Goal: Check status: Check status

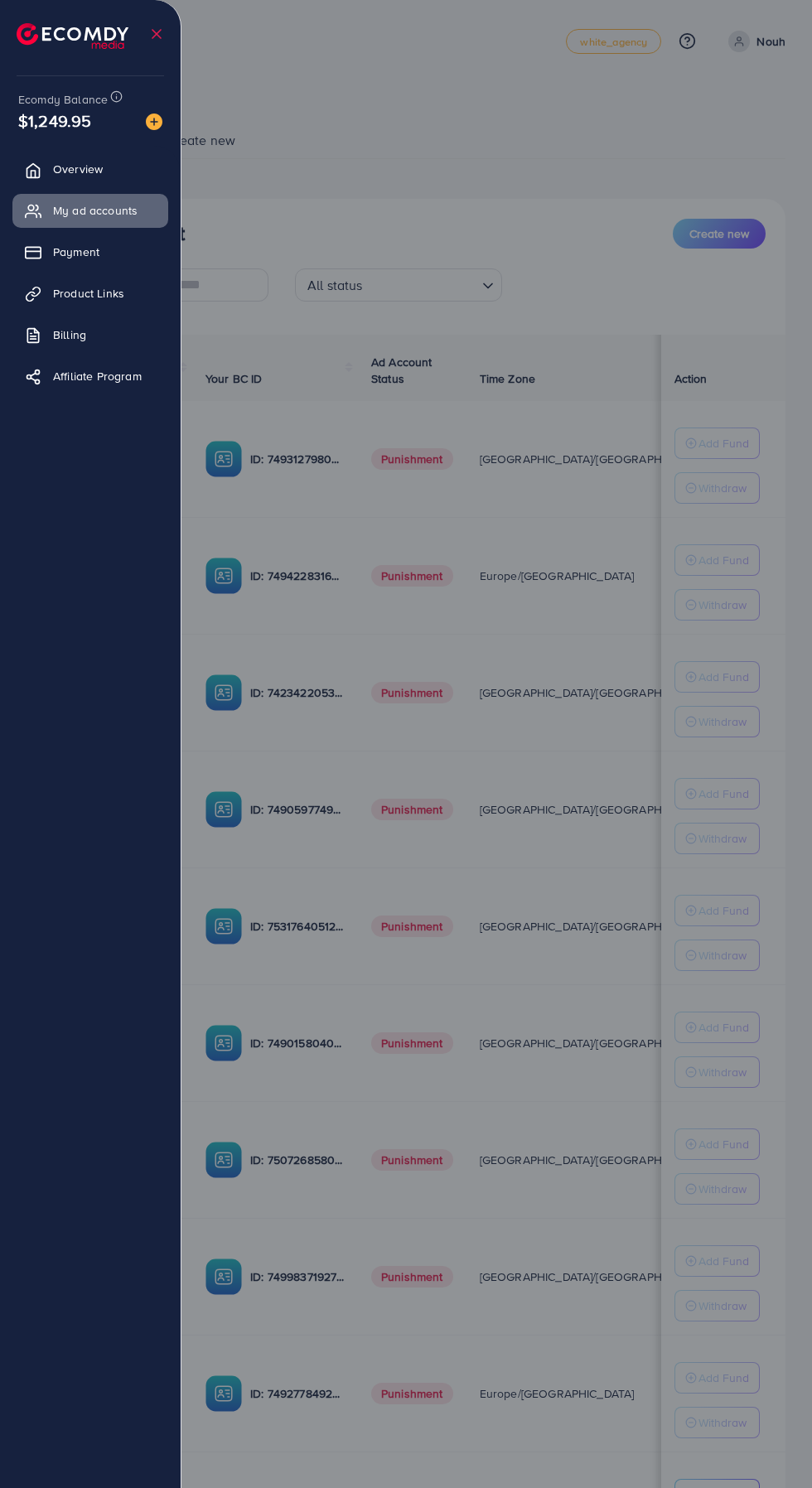
click at [27, 249] on link "Payment" at bounding box center [90, 251] width 156 height 33
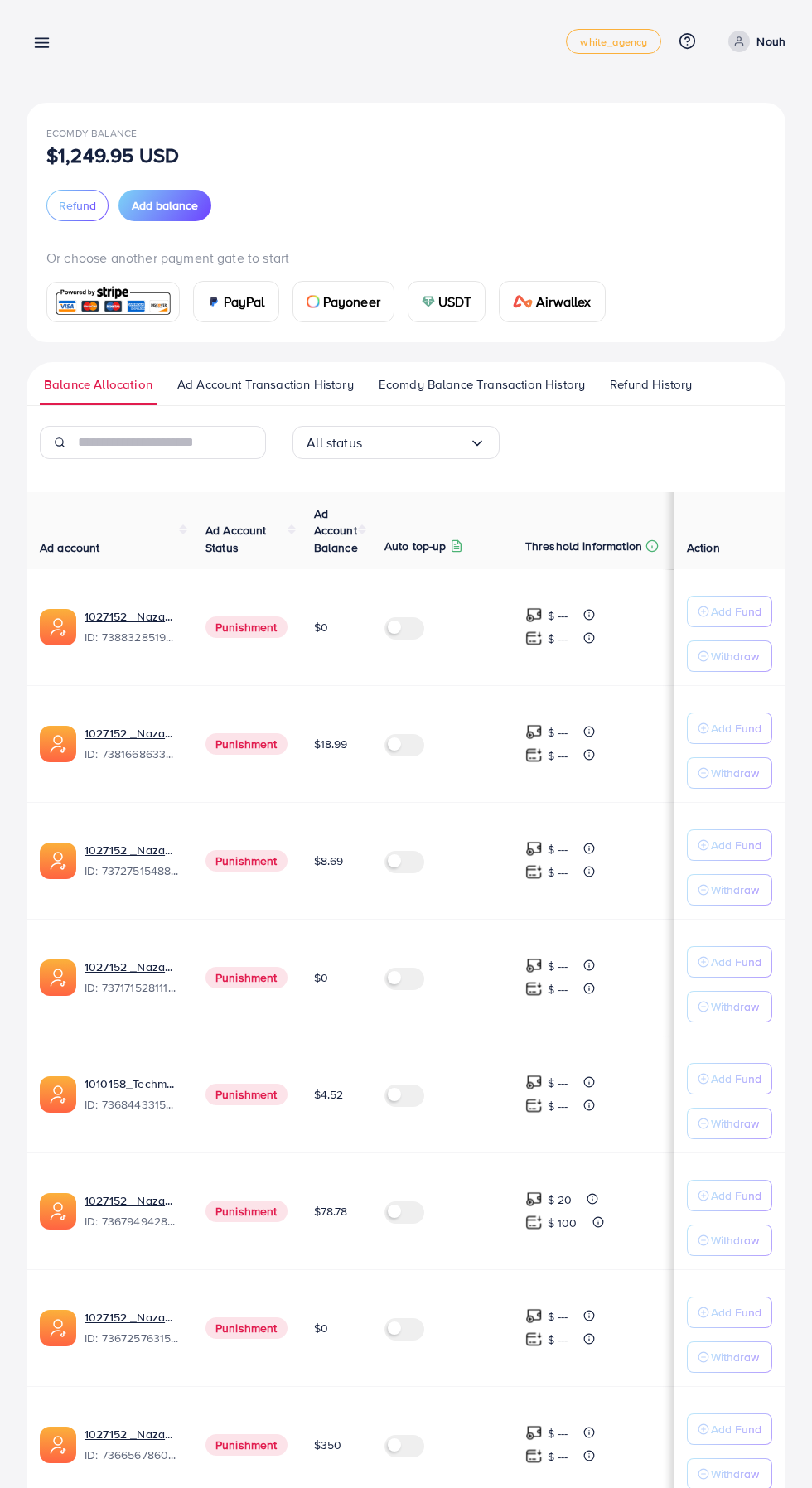
click at [256, 382] on span "Ad Account Transaction History" at bounding box center [266, 384] width 176 height 18
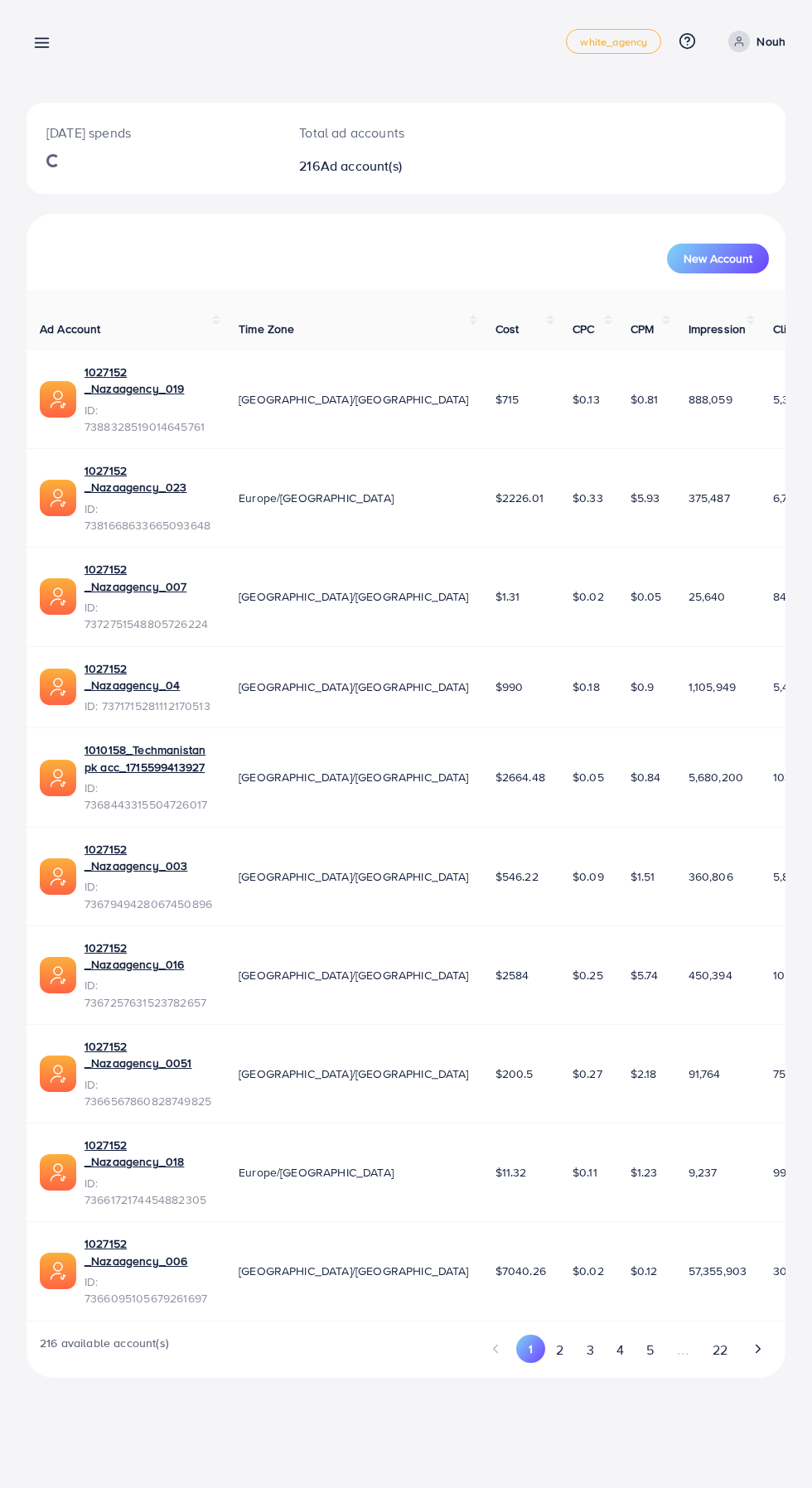
click at [34, 41] on icon at bounding box center [42, 43] width 18 height 18
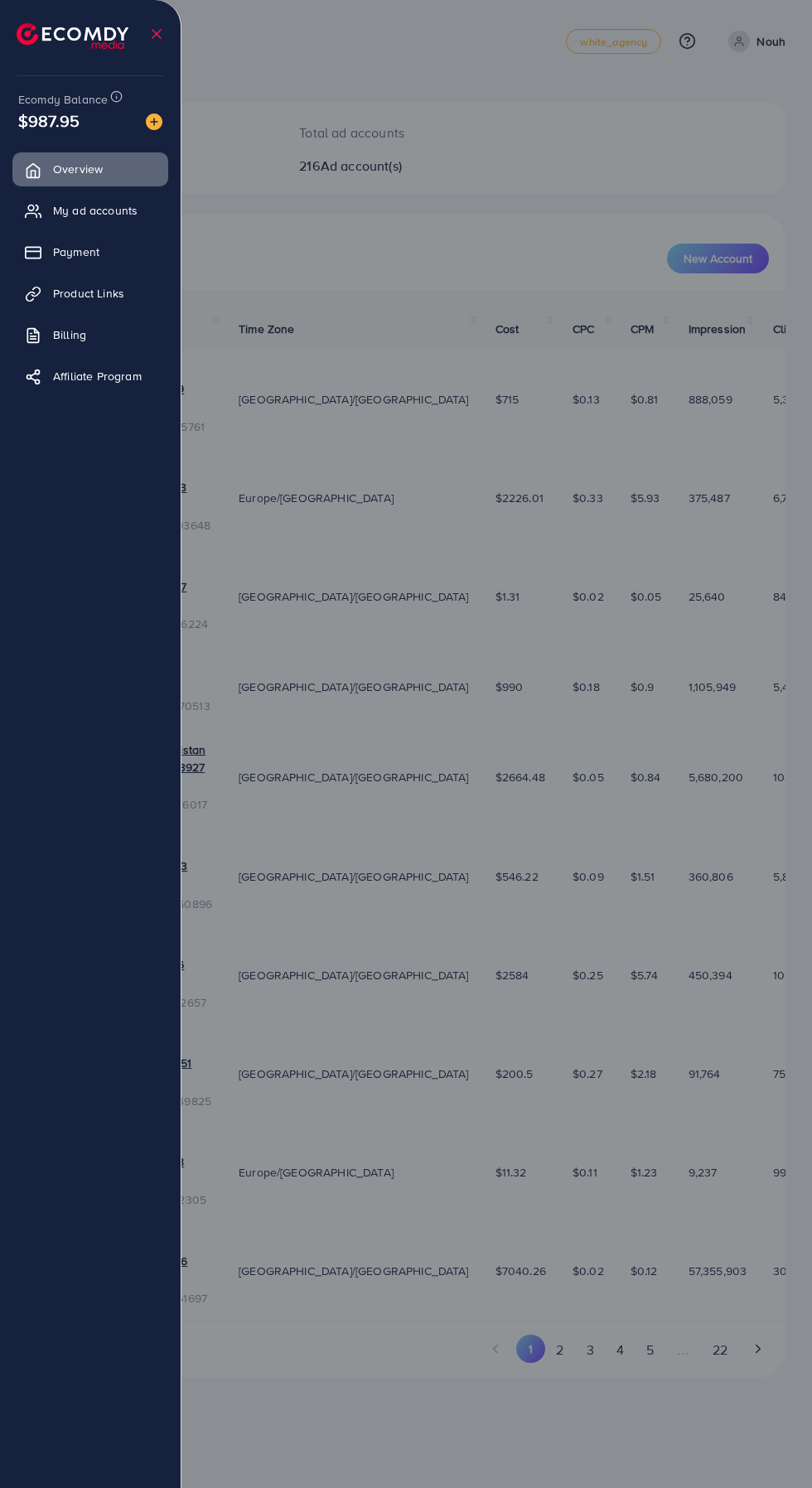
click at [60, 209] on span "My ad accounts" at bounding box center [94, 210] width 85 height 17
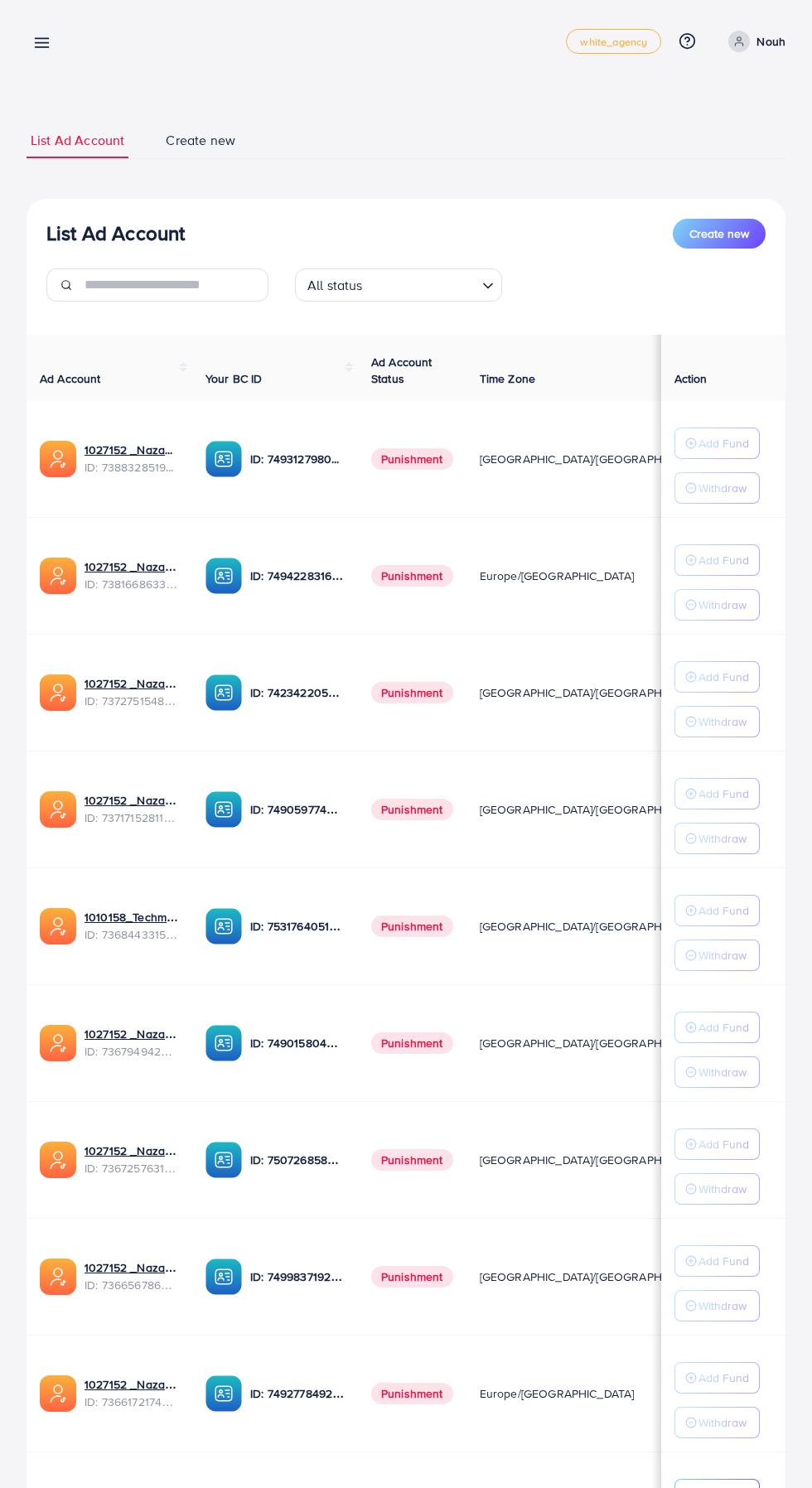
click at [41, 39] on line at bounding box center [42, 39] width 13 height 0
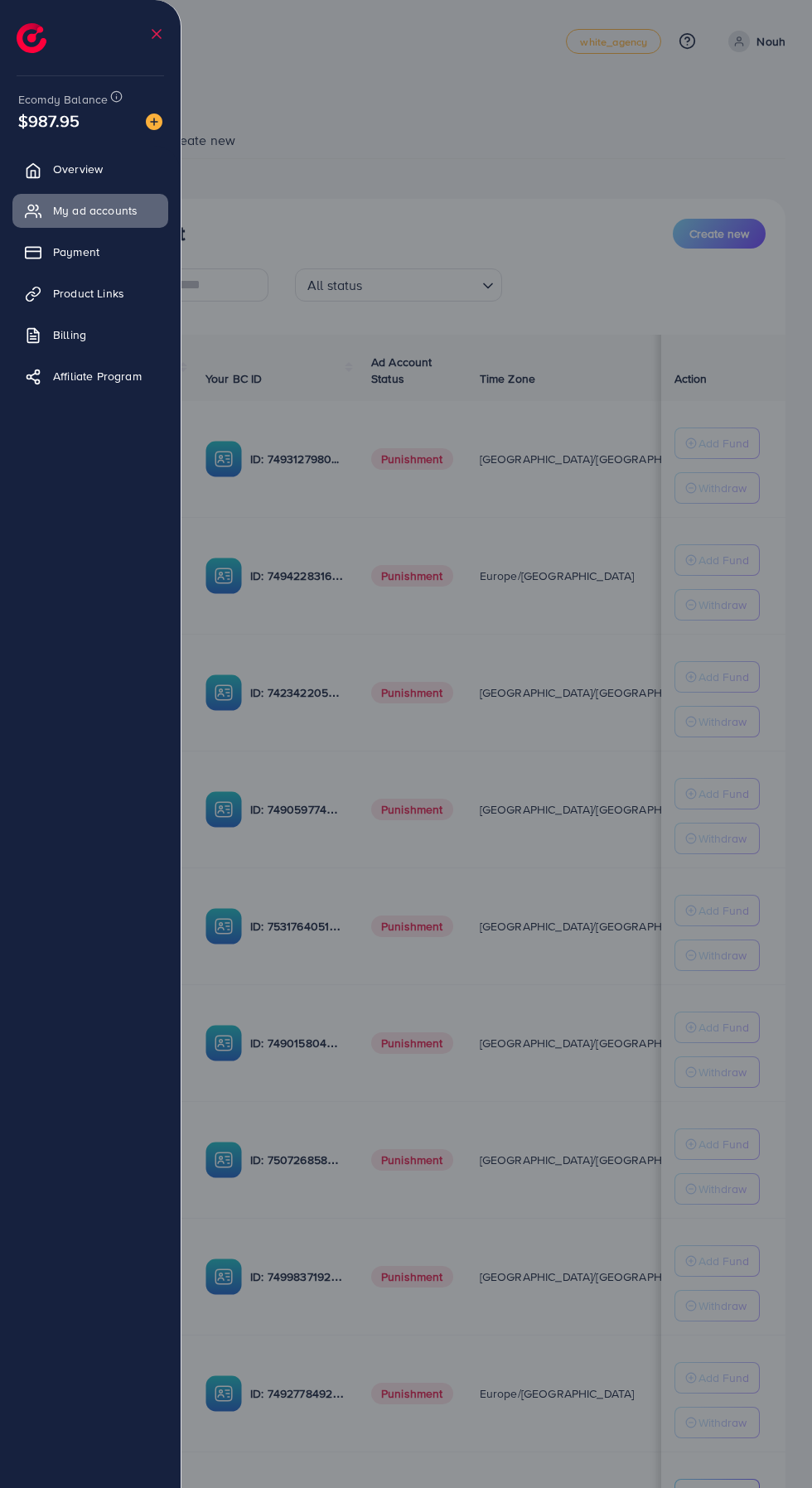
click at [59, 267] on link "Payment" at bounding box center [90, 251] width 156 height 33
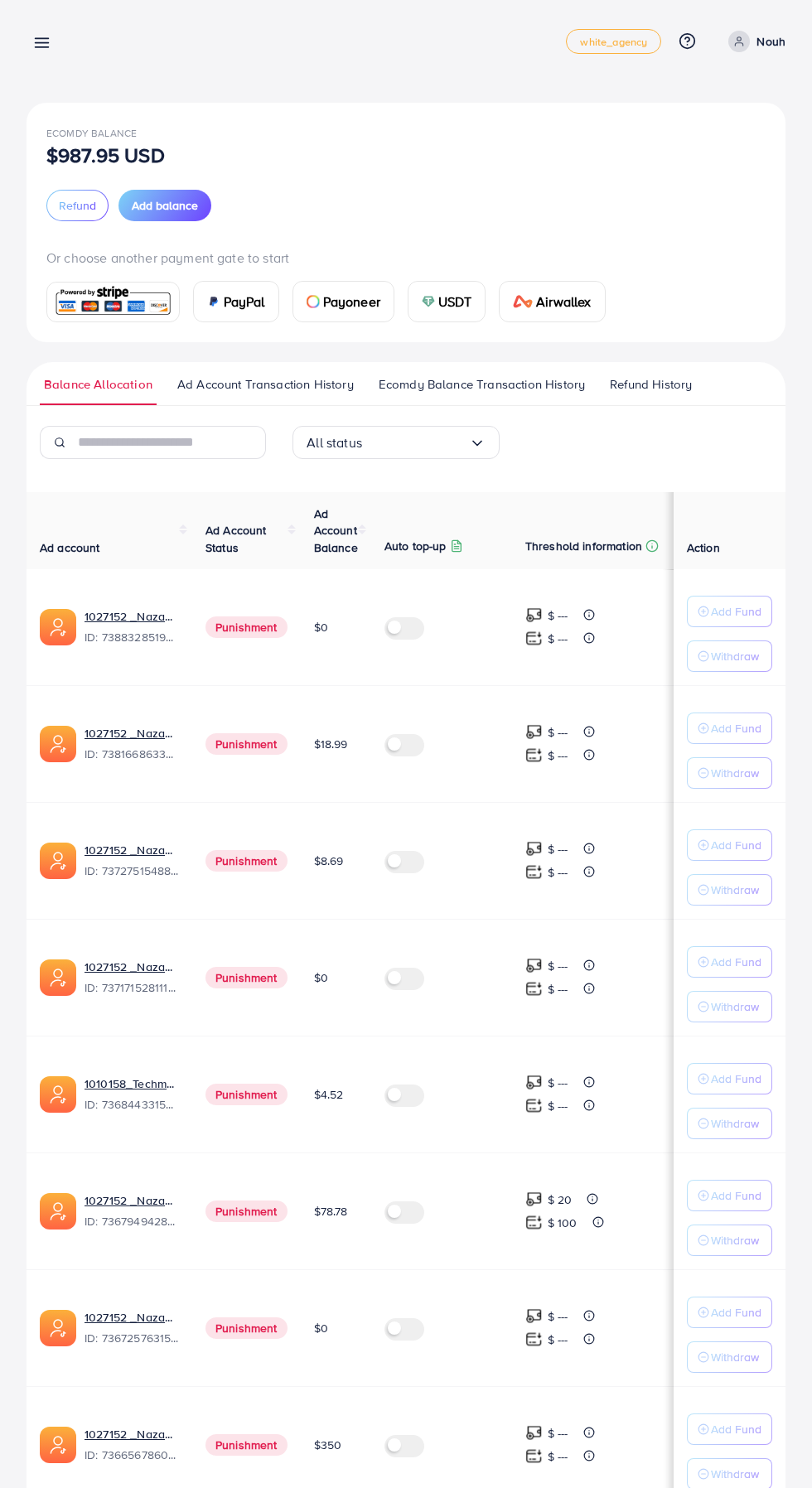
click at [255, 406] on div "Balance Allocation Ad Account Transaction History Ecomdy Balance Transaction Hi…" at bounding box center [406, 1078] width 759 height 1432
click at [244, 386] on span "Ad Account Transaction History" at bounding box center [266, 384] width 176 height 18
